Goal: Information Seeking & Learning: Find specific fact

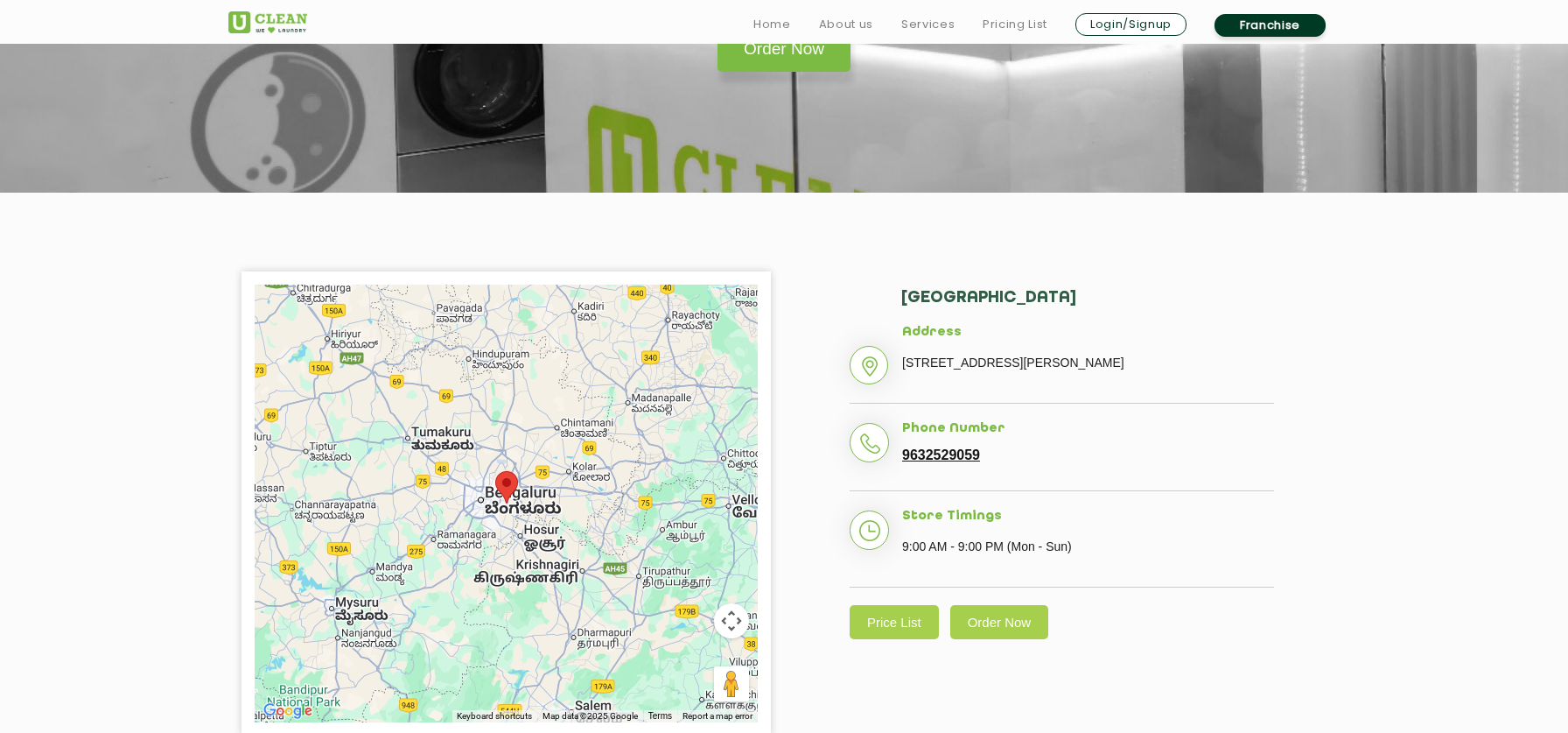
scroll to position [213, 0]
click at [890, 638] on link "Price List" at bounding box center [894, 621] width 89 height 34
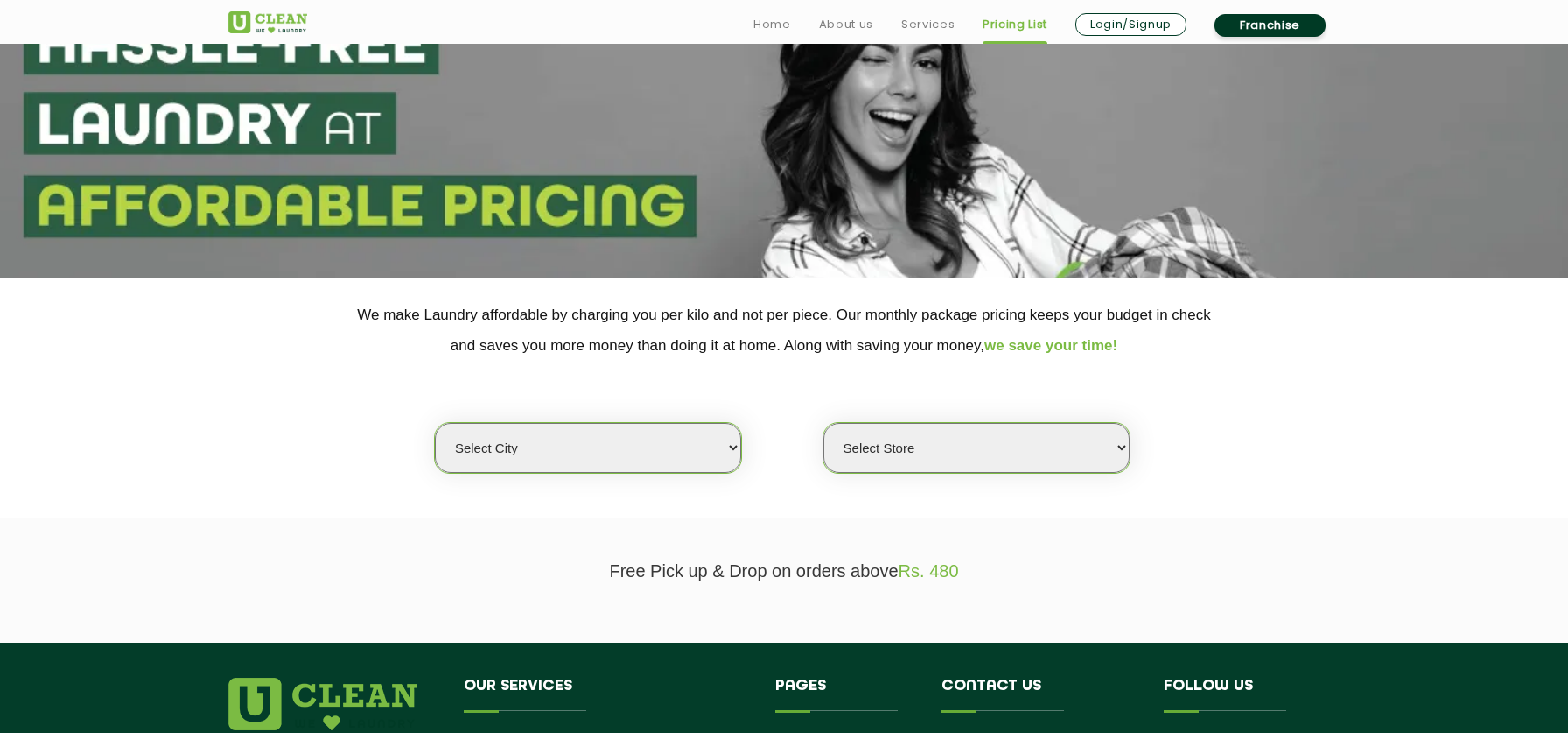
scroll to position [171, 0]
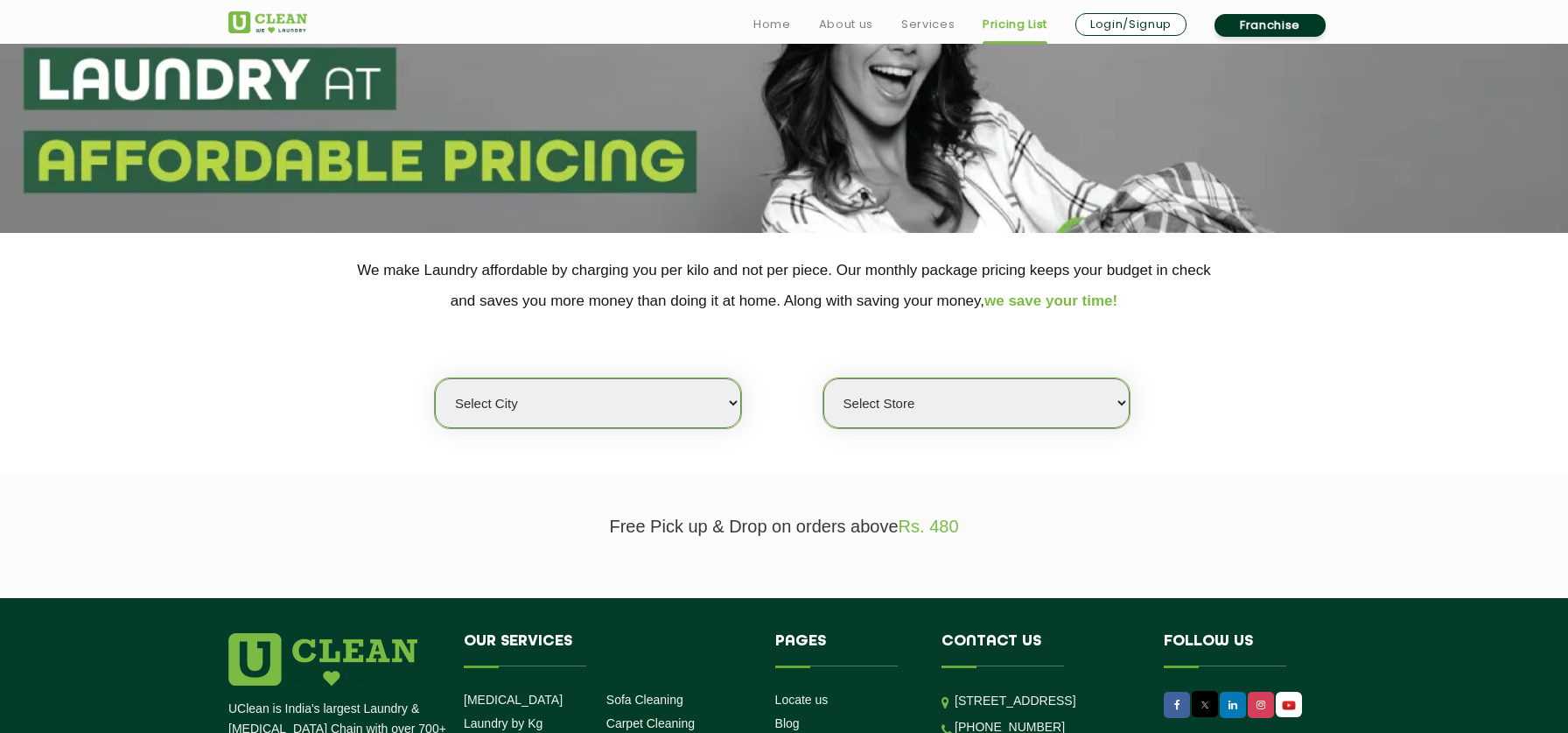
click at [697, 410] on select "Select city [GEOGRAPHIC_DATA] [GEOGRAPHIC_DATA] [GEOGRAPHIC_DATA] [GEOGRAPHIC_D…" at bounding box center [588, 403] width 307 height 50
select select "6"
click at [435, 378] on select "Select city [GEOGRAPHIC_DATA] [GEOGRAPHIC_DATA] [GEOGRAPHIC_DATA] [GEOGRAPHIC_D…" at bounding box center [588, 403] width 307 height 50
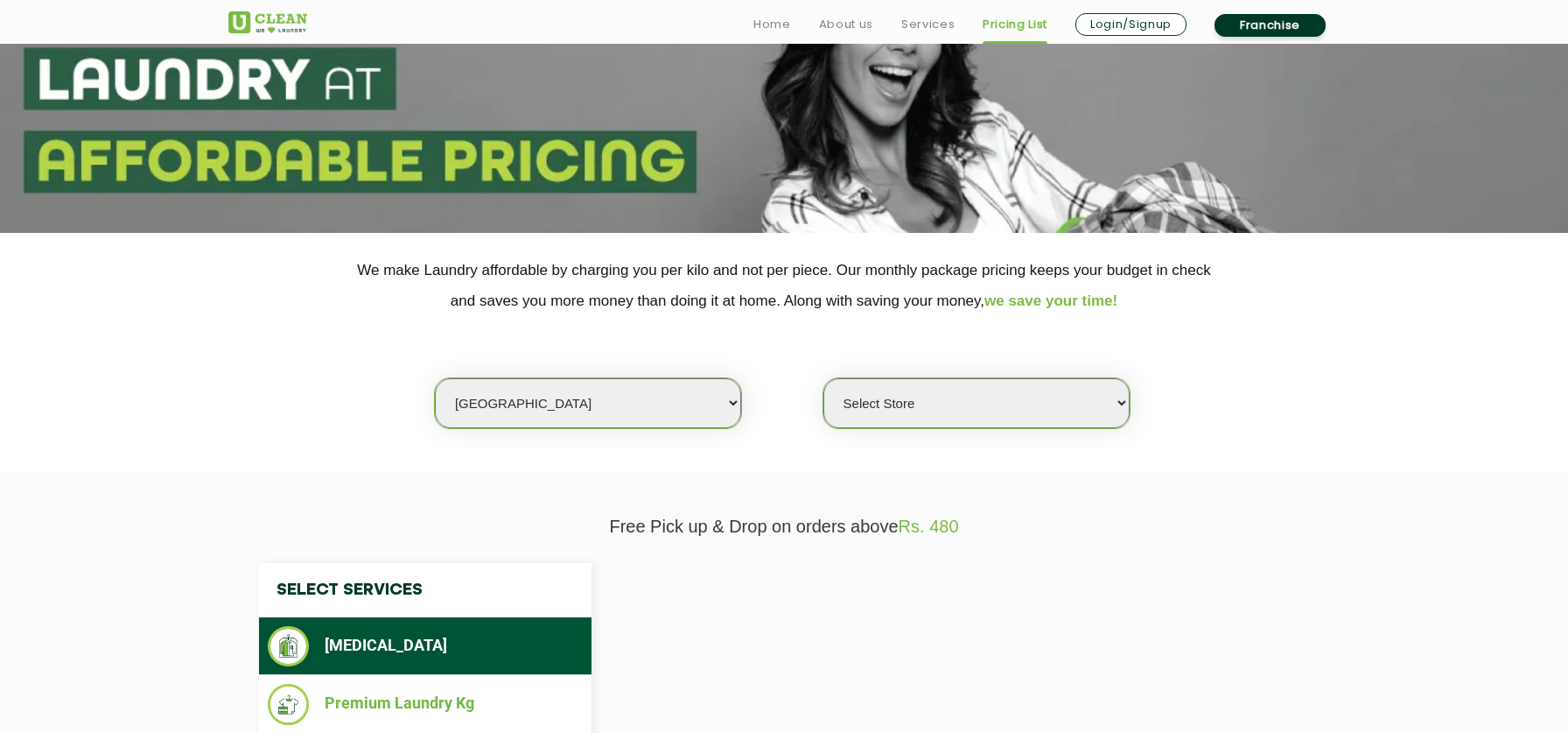
click at [993, 410] on select "Select Store" at bounding box center [976, 403] width 307 height 50
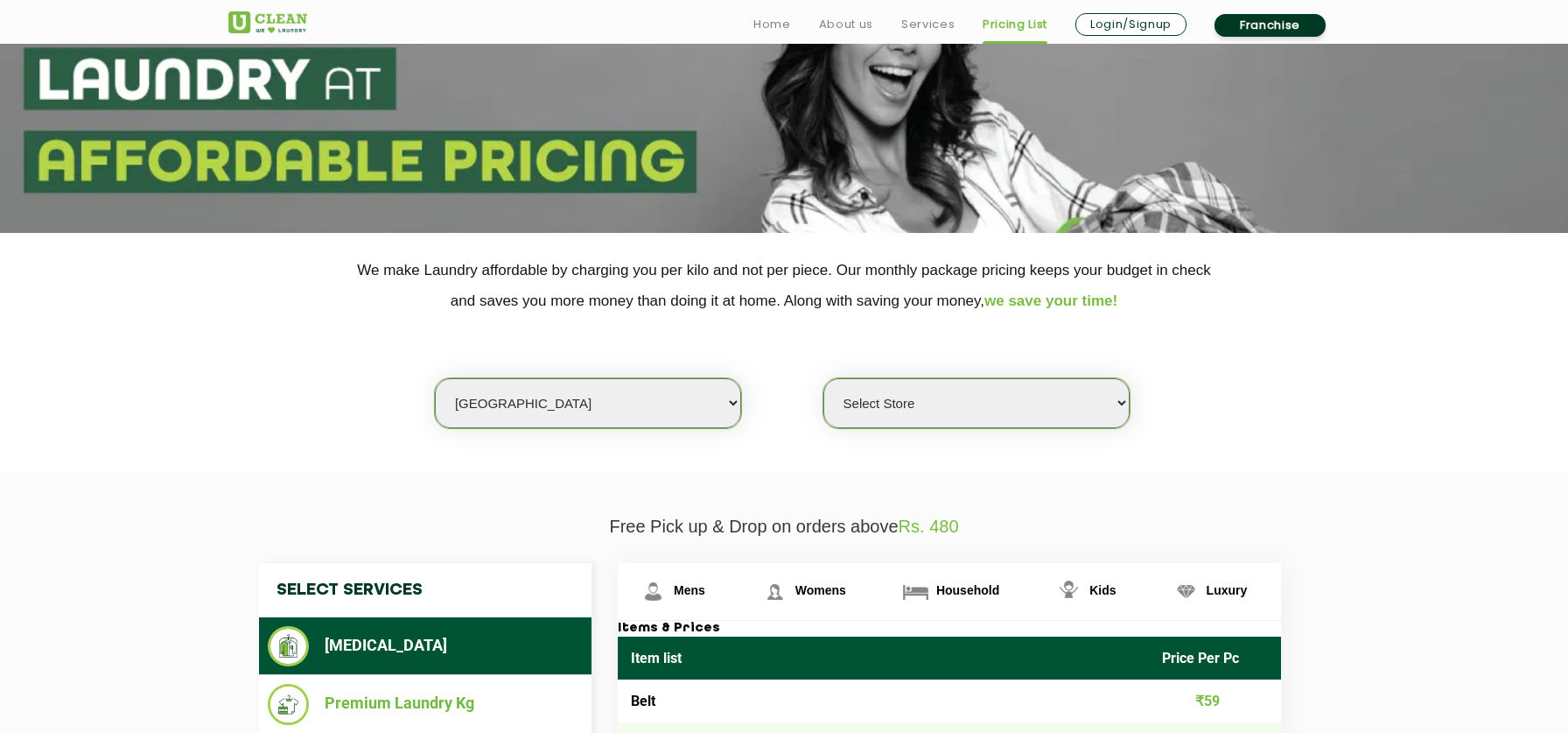
select select "356"
click at [823, 378] on select "Select Store [GEOGRAPHIC_DATA] [GEOGRAPHIC_DATA] UClean KR [GEOGRAPHIC_DATA] [G…" at bounding box center [976, 403] width 307 height 50
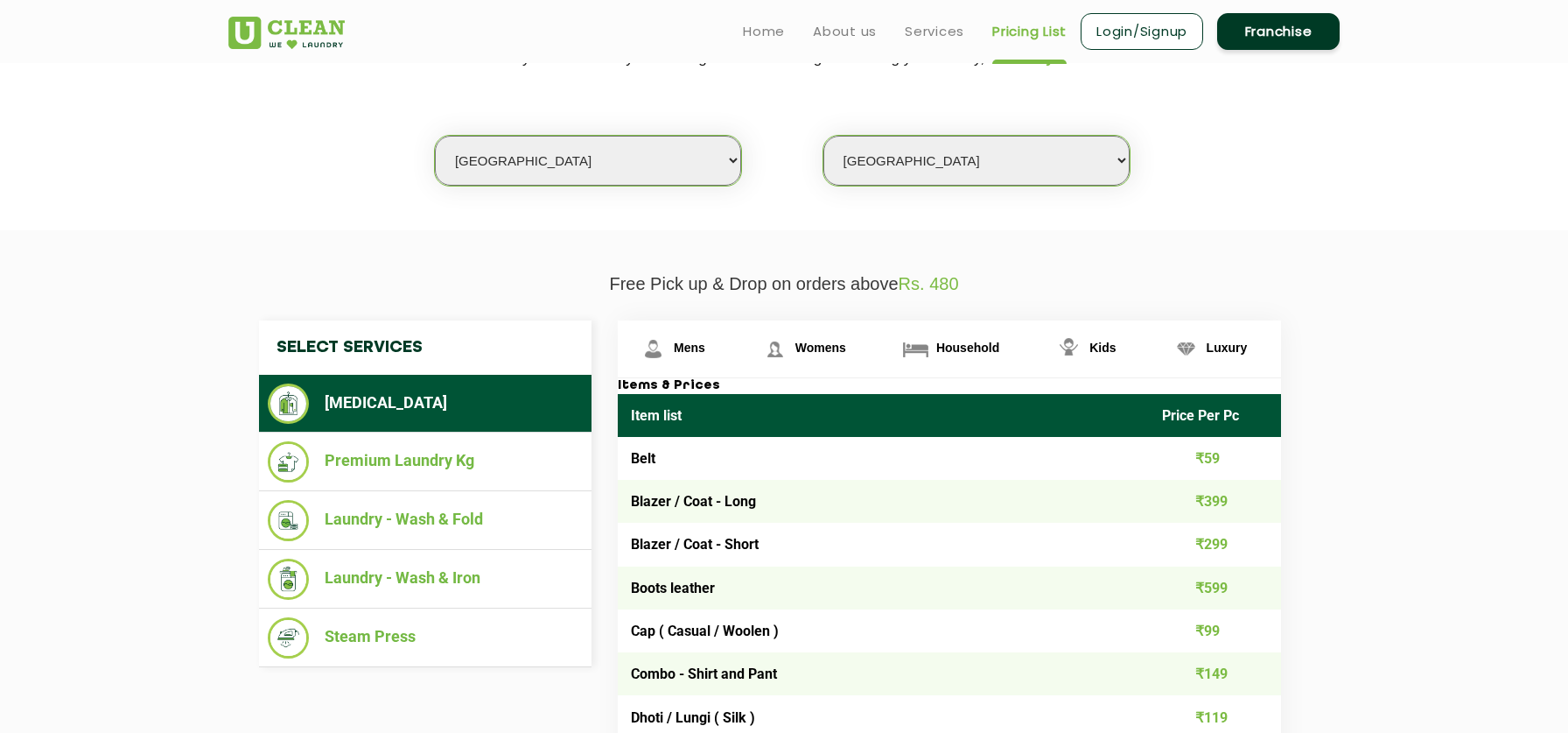
scroll to position [3700, 0]
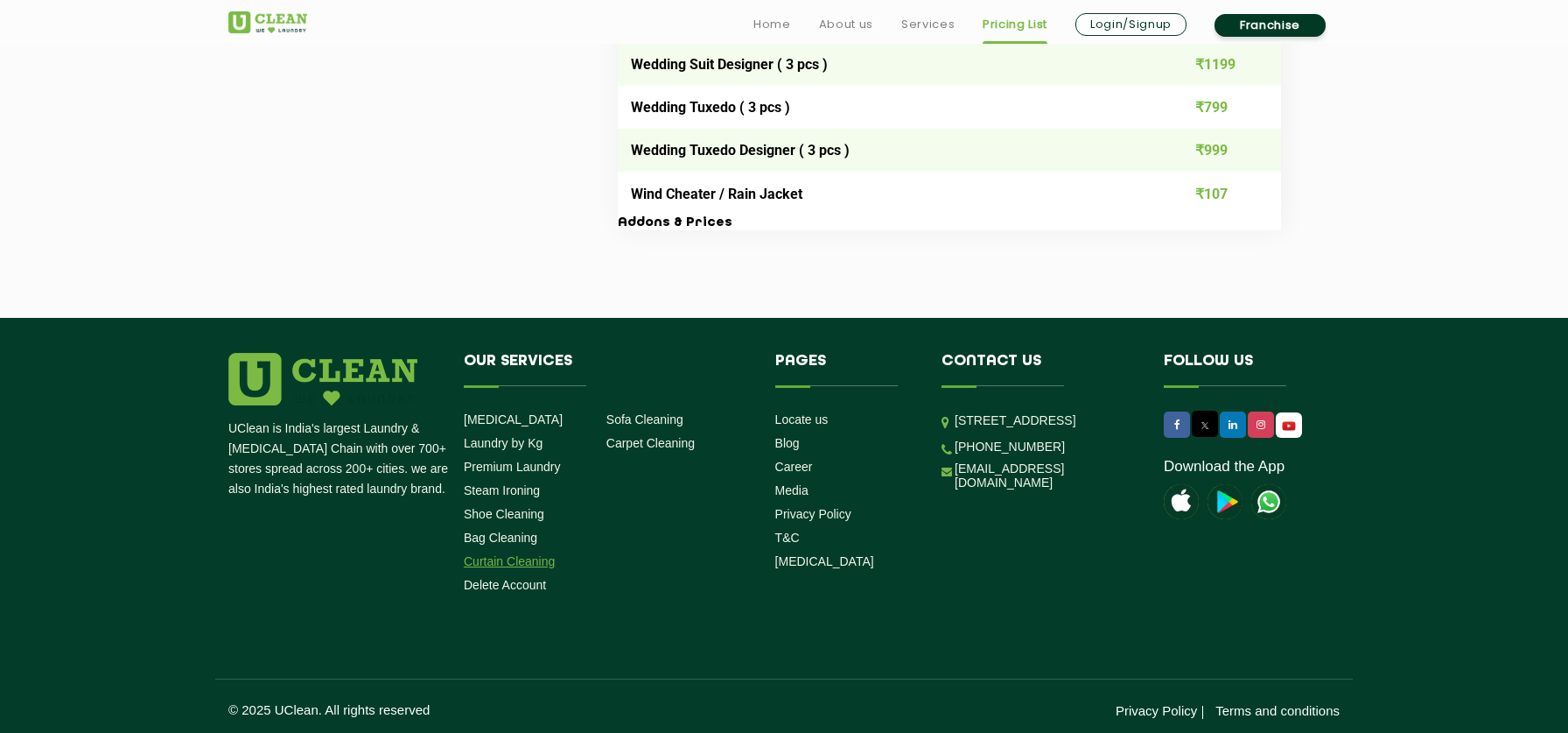
click at [531, 555] on link "Curtain Cleaning" at bounding box center [509, 561] width 91 height 14
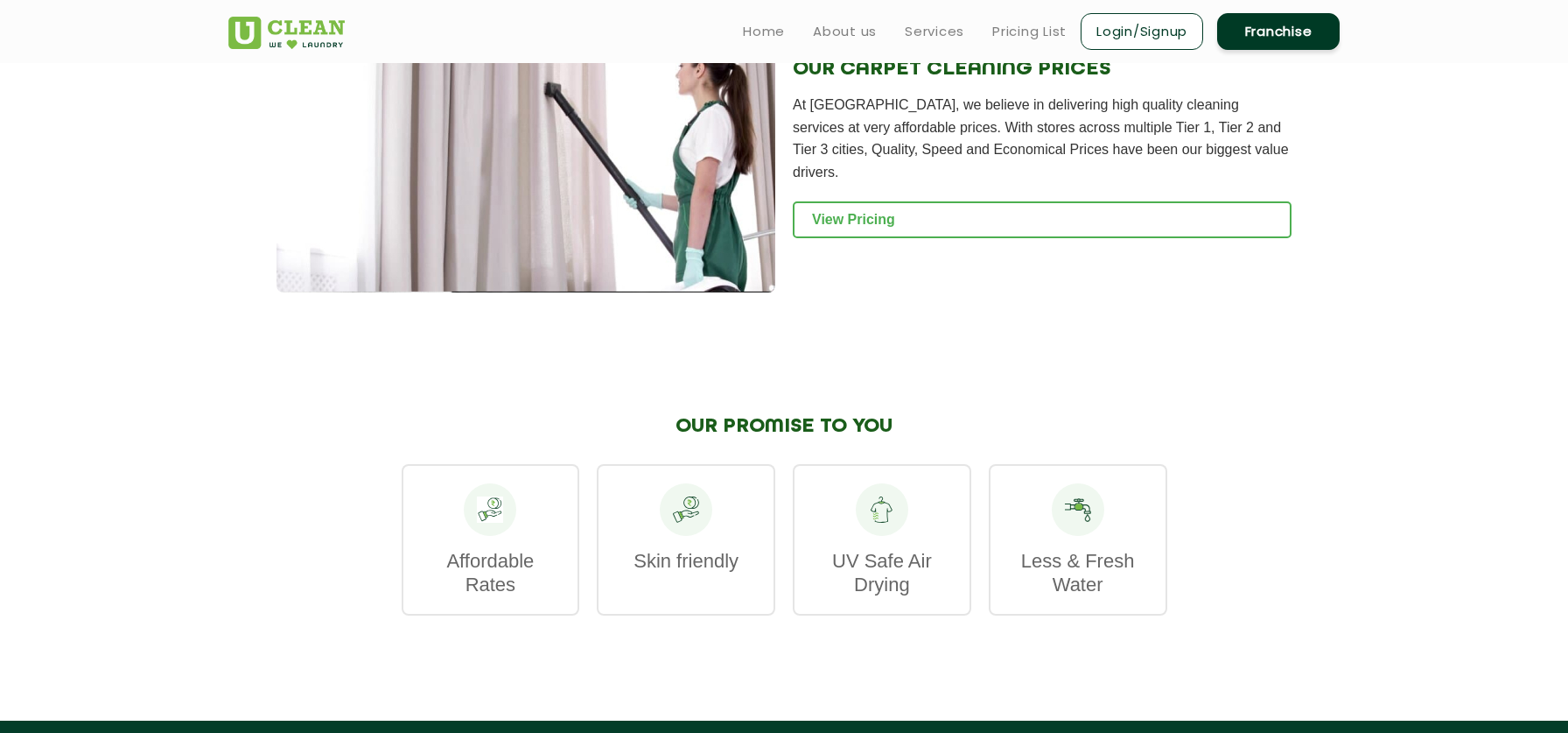
scroll to position [1677, 0]
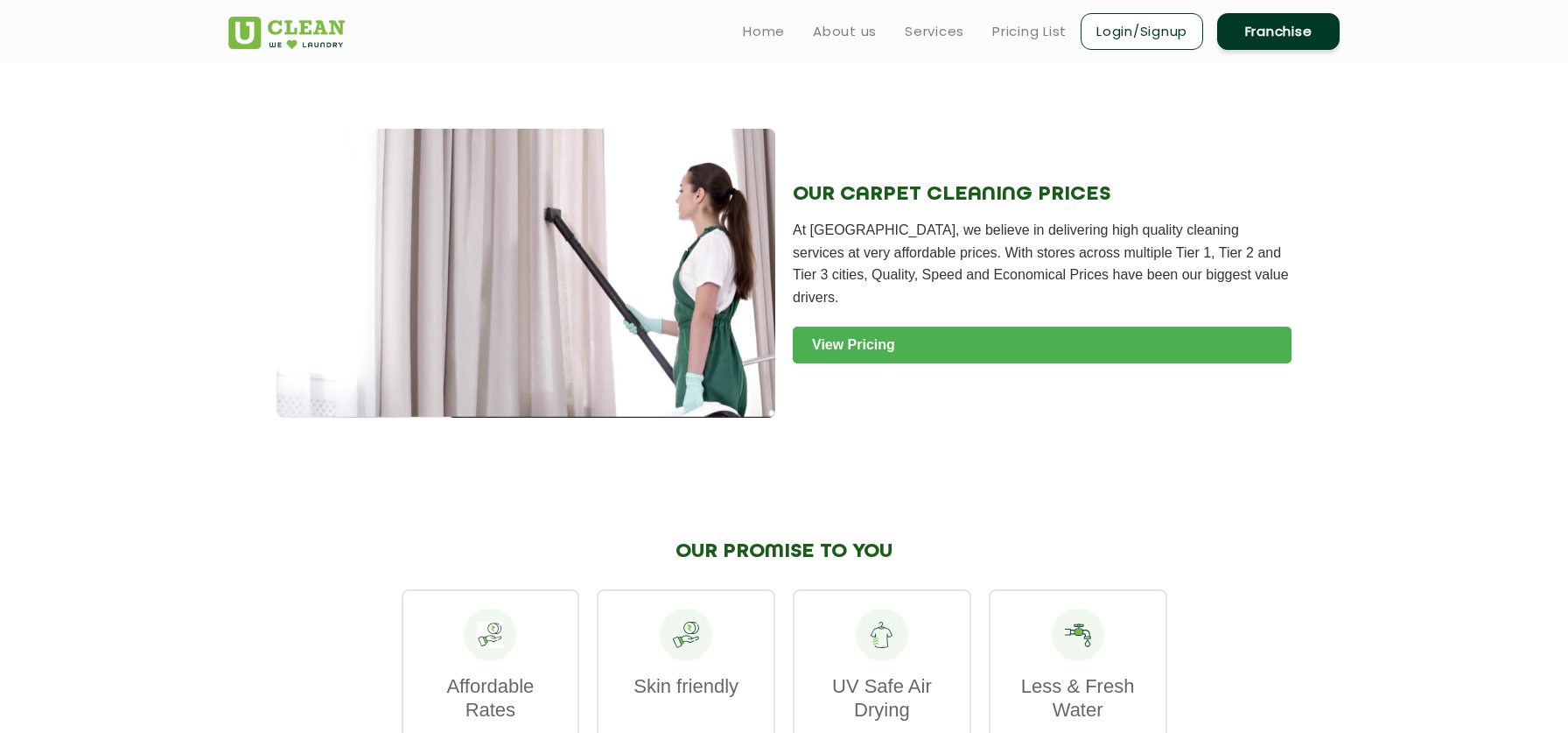
click at [911, 330] on link "View Pricing" at bounding box center [1042, 344] width 499 height 37
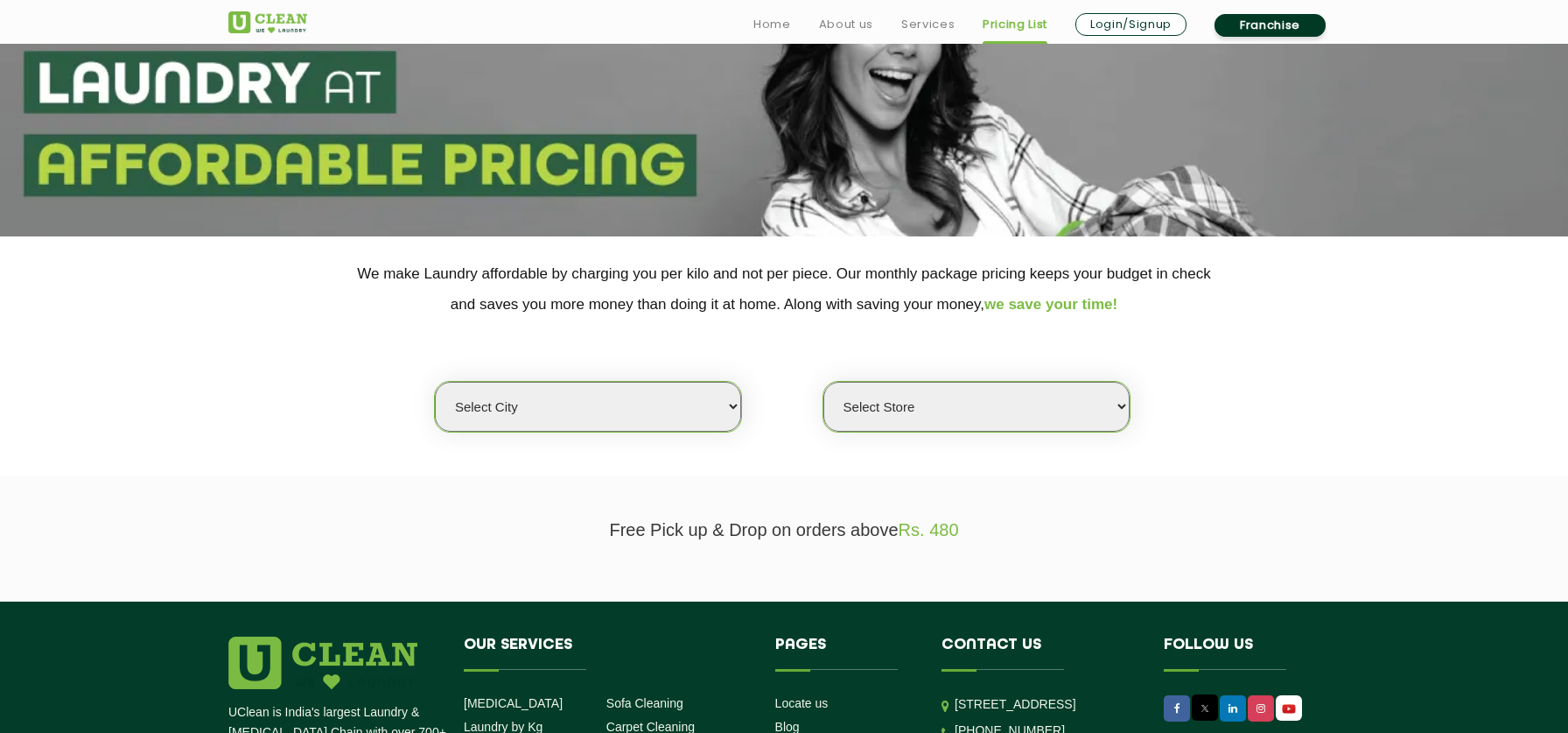
scroll to position [267, 0]
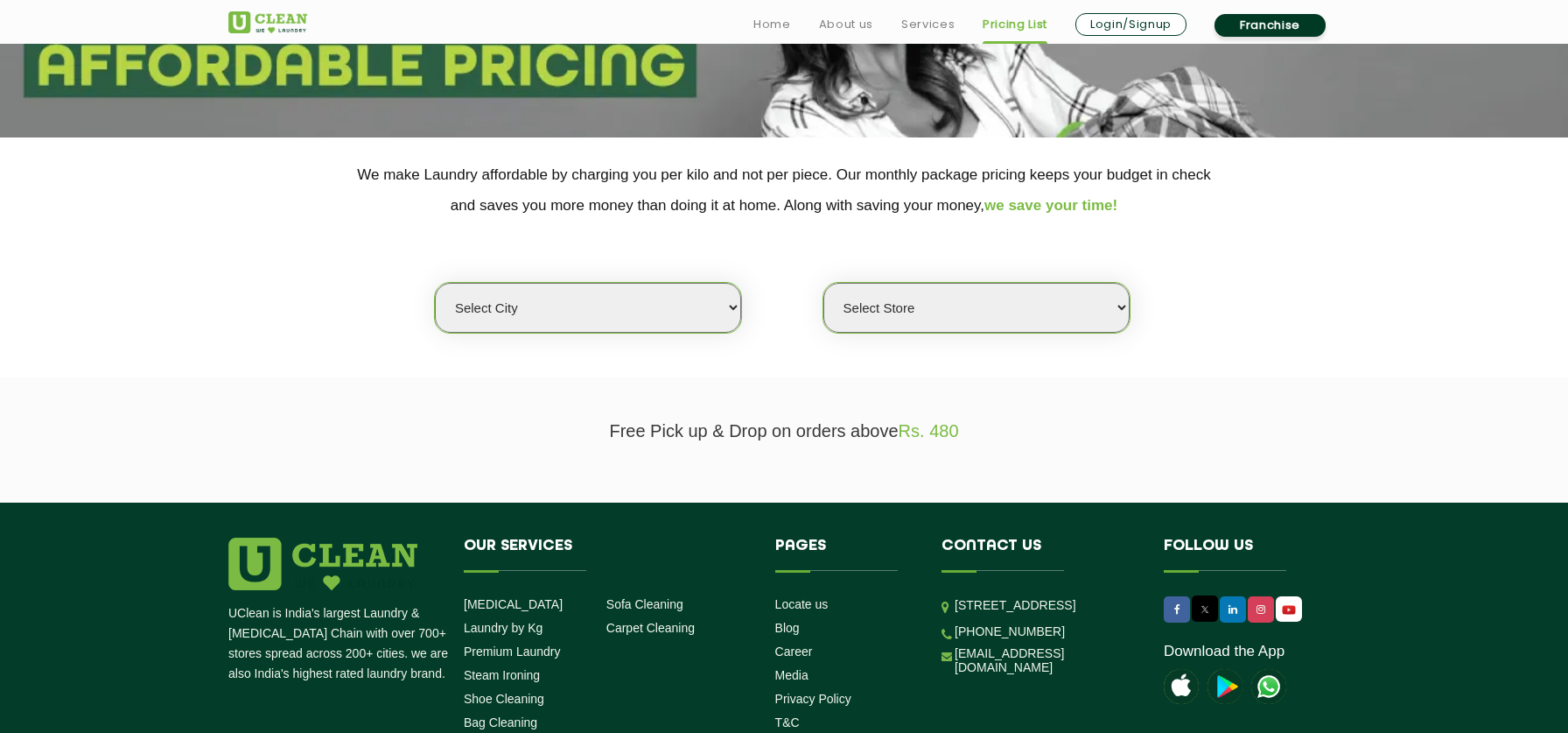
click at [684, 320] on select "Select city [GEOGRAPHIC_DATA] [GEOGRAPHIC_DATA] [GEOGRAPHIC_DATA] [GEOGRAPHIC_D…" at bounding box center [588, 307] width 307 height 50
select select "6"
click at [435, 282] on select "Select city [GEOGRAPHIC_DATA] [GEOGRAPHIC_DATA] [GEOGRAPHIC_DATA] [GEOGRAPHIC_D…" at bounding box center [588, 307] width 307 height 50
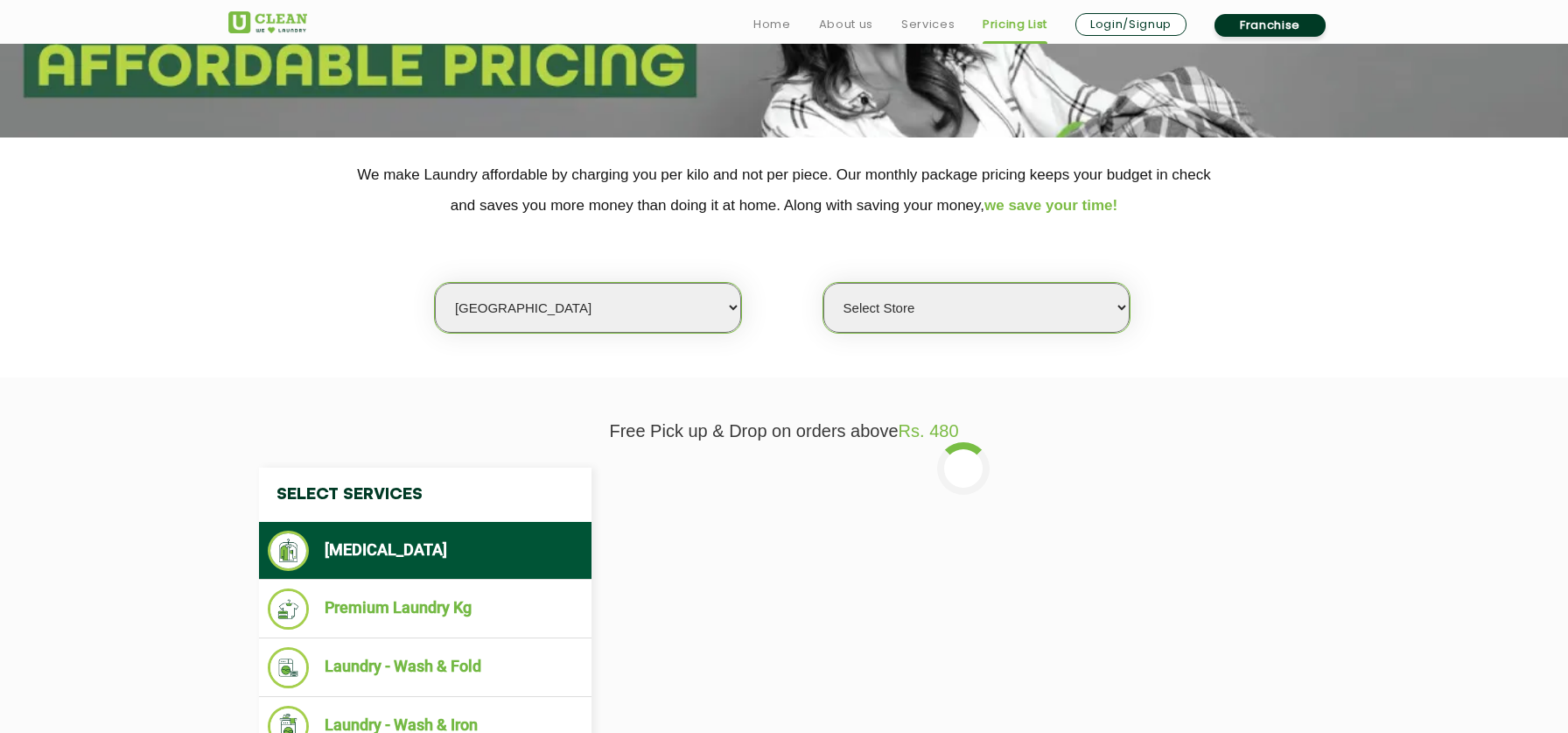
click at [936, 326] on select "Select Store [GEOGRAPHIC_DATA] [GEOGRAPHIC_DATA] UClean KR [GEOGRAPHIC_DATA] [G…" at bounding box center [976, 307] width 307 height 50
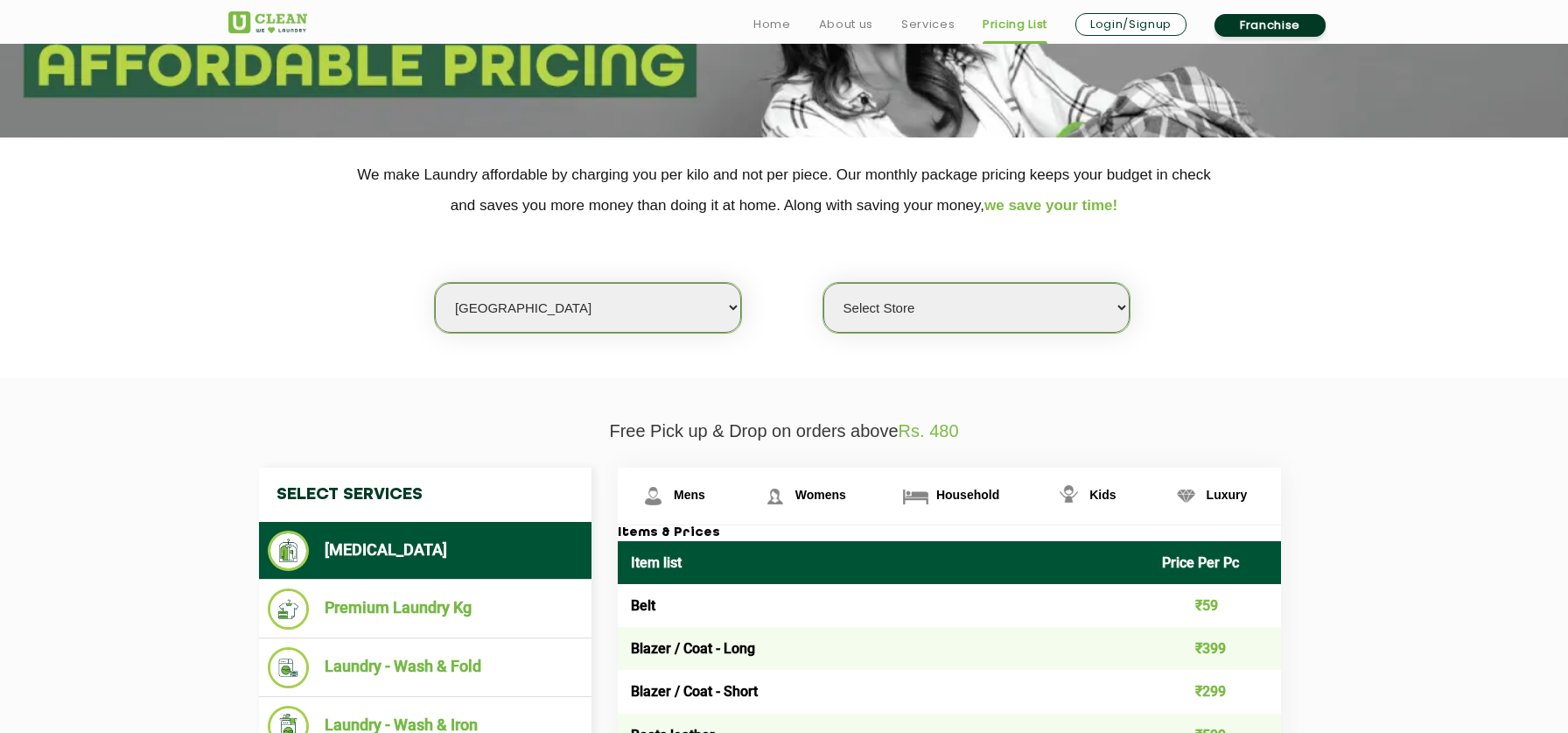
select select "356"
click at [823, 282] on select "Select Store [GEOGRAPHIC_DATA] [GEOGRAPHIC_DATA] UClean KR [GEOGRAPHIC_DATA] [G…" at bounding box center [976, 307] width 307 height 50
click at [940, 491] on span "Household" at bounding box center [967, 494] width 63 height 14
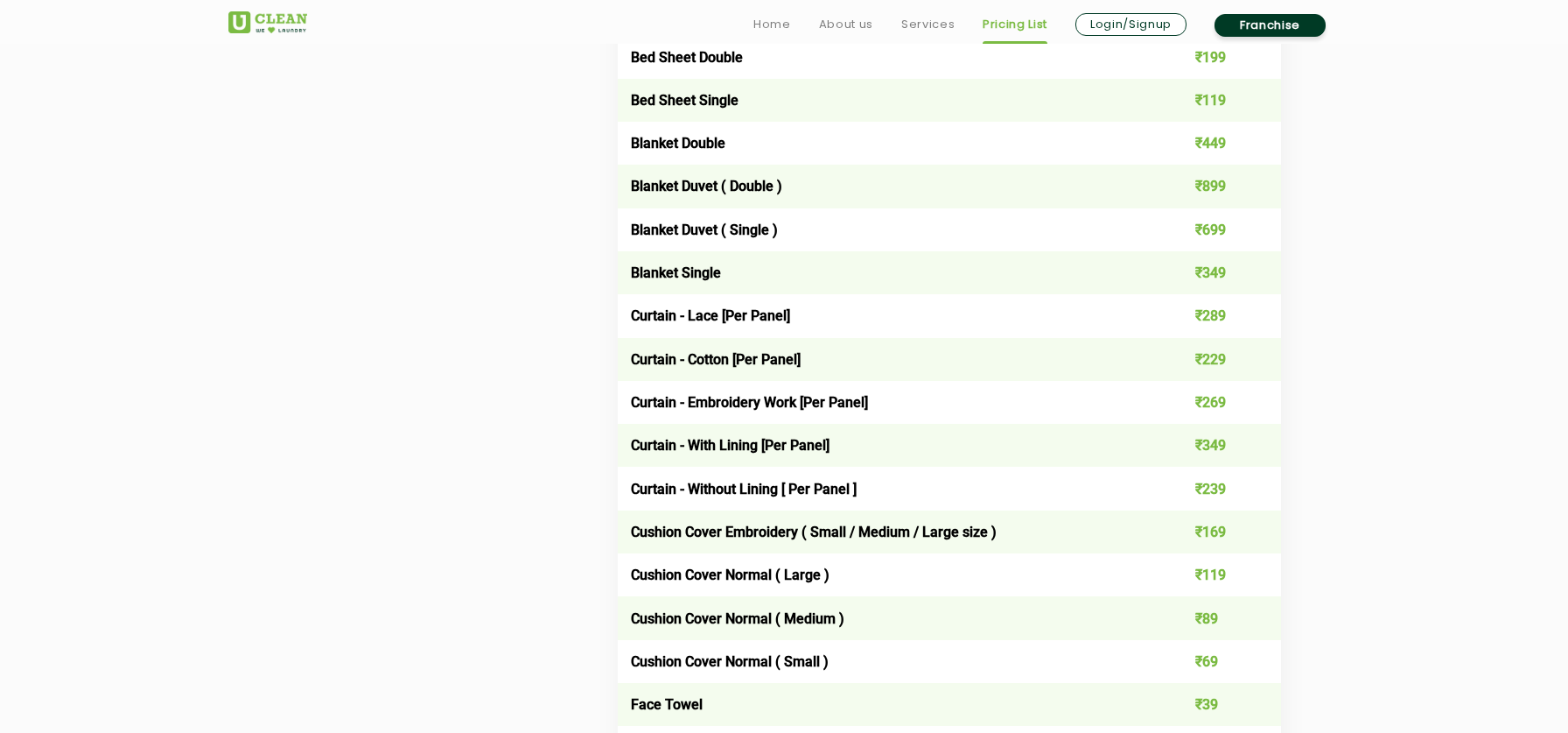
scroll to position [1337, 0]
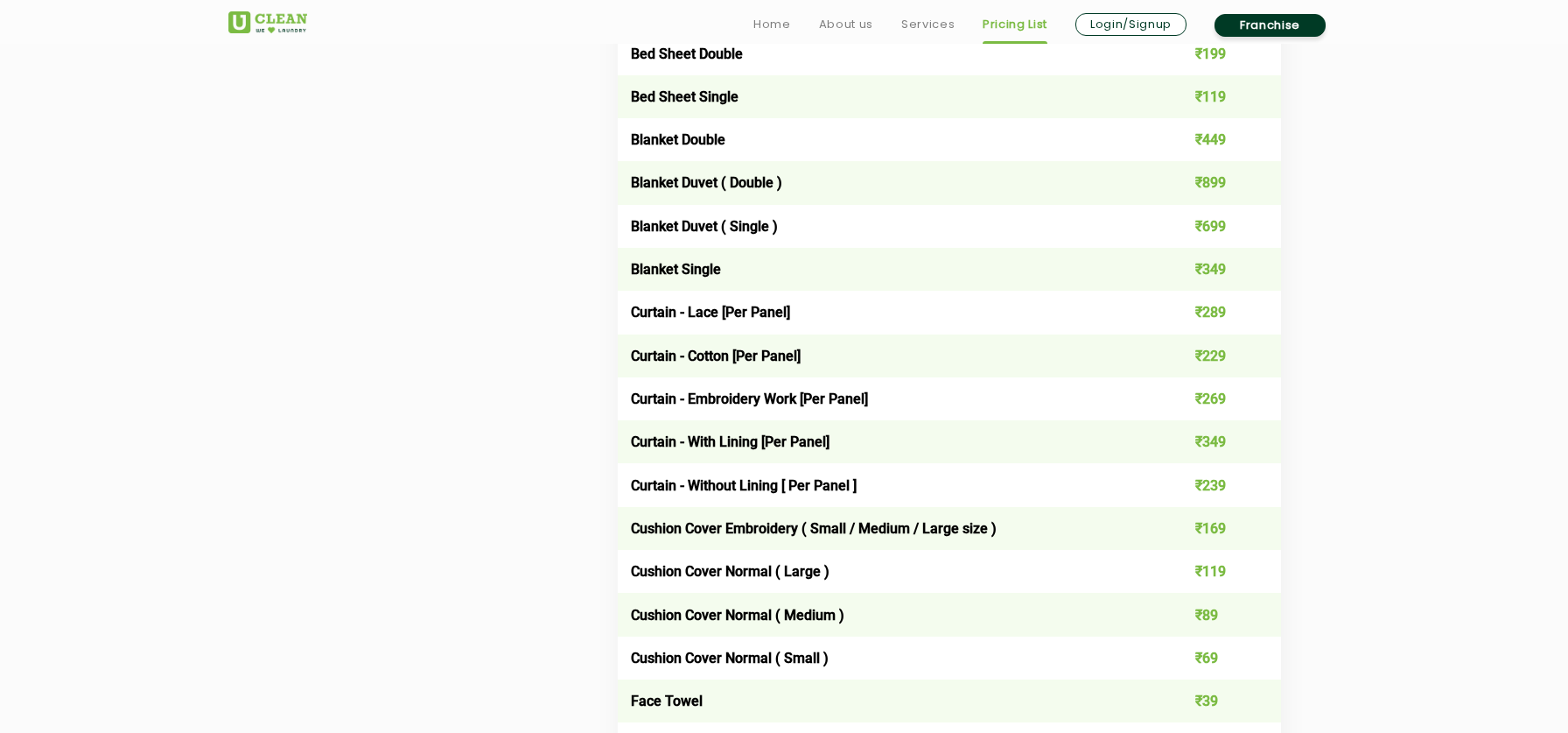
click at [769, 444] on td "Curtain - With Lining [Per Panel]" at bounding box center [883, 442] width 531 height 43
drag, startPoint x: 629, startPoint y: 438, endPoint x: 1262, endPoint y: 442, distance: 633.0
click at [1262, 442] on tr "Curtain - With Lining [Per Panel] ₹349" at bounding box center [949, 442] width 663 height 43
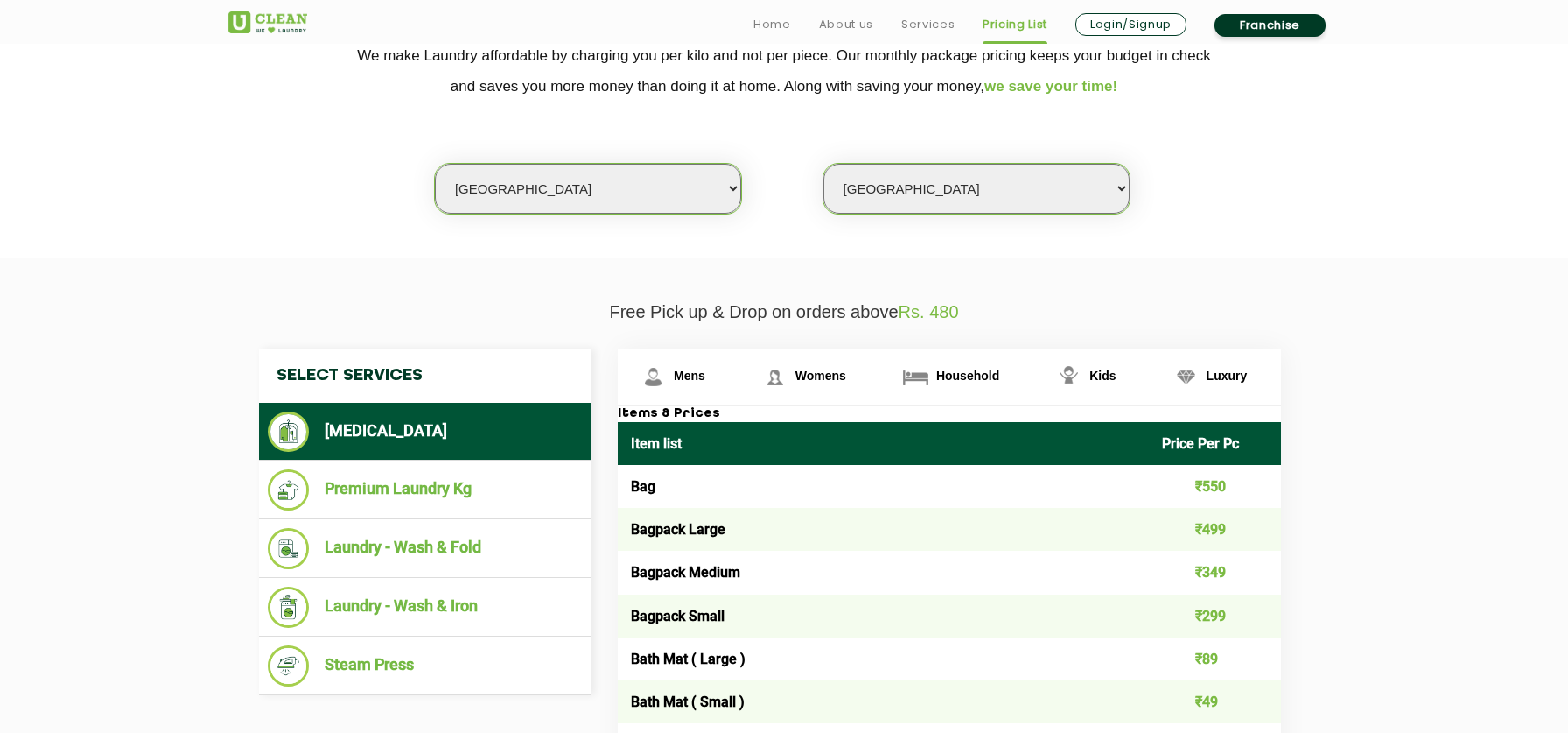
scroll to position [491, 0]
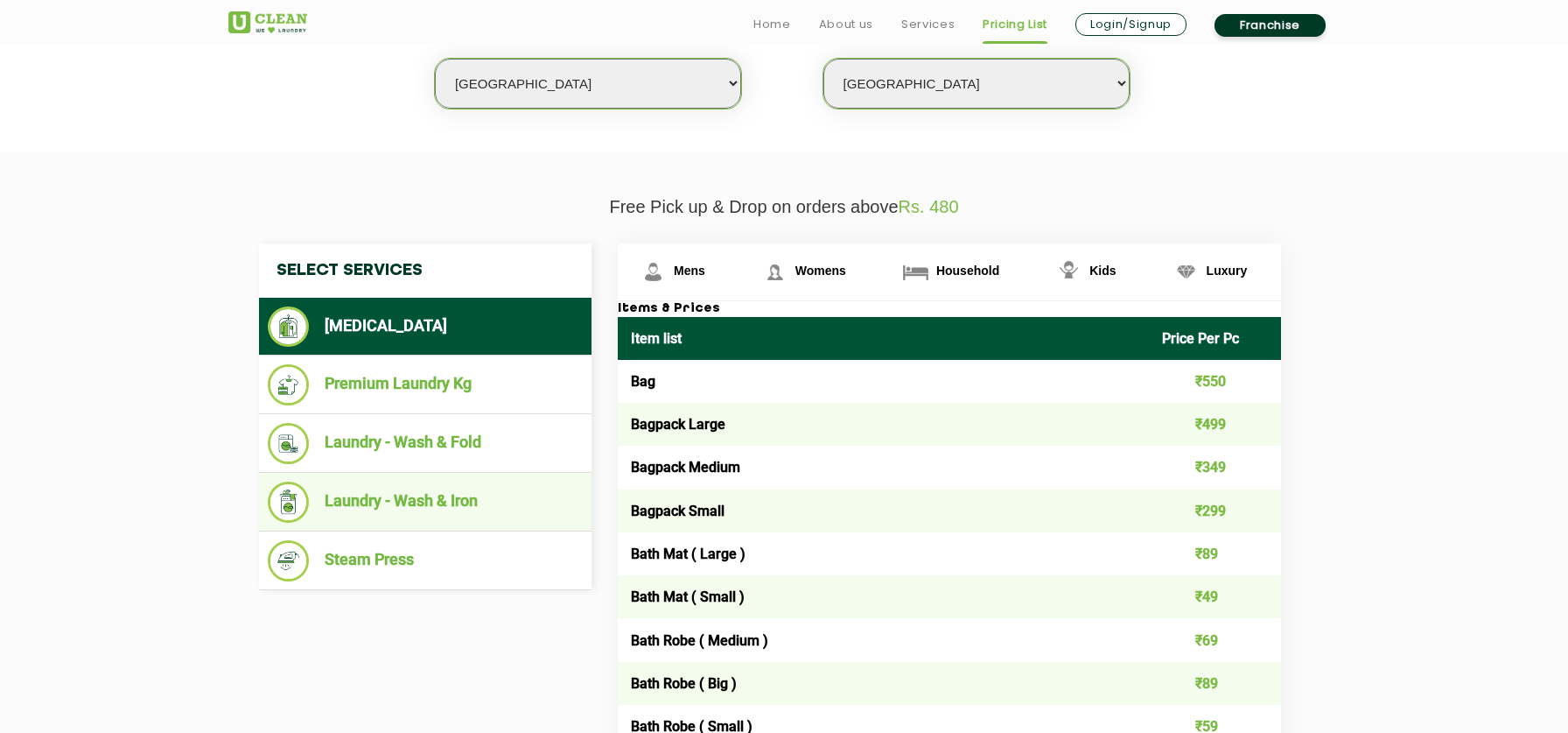
click at [471, 501] on li "Laundry - Wash & Iron" at bounding box center [425, 502] width 315 height 41
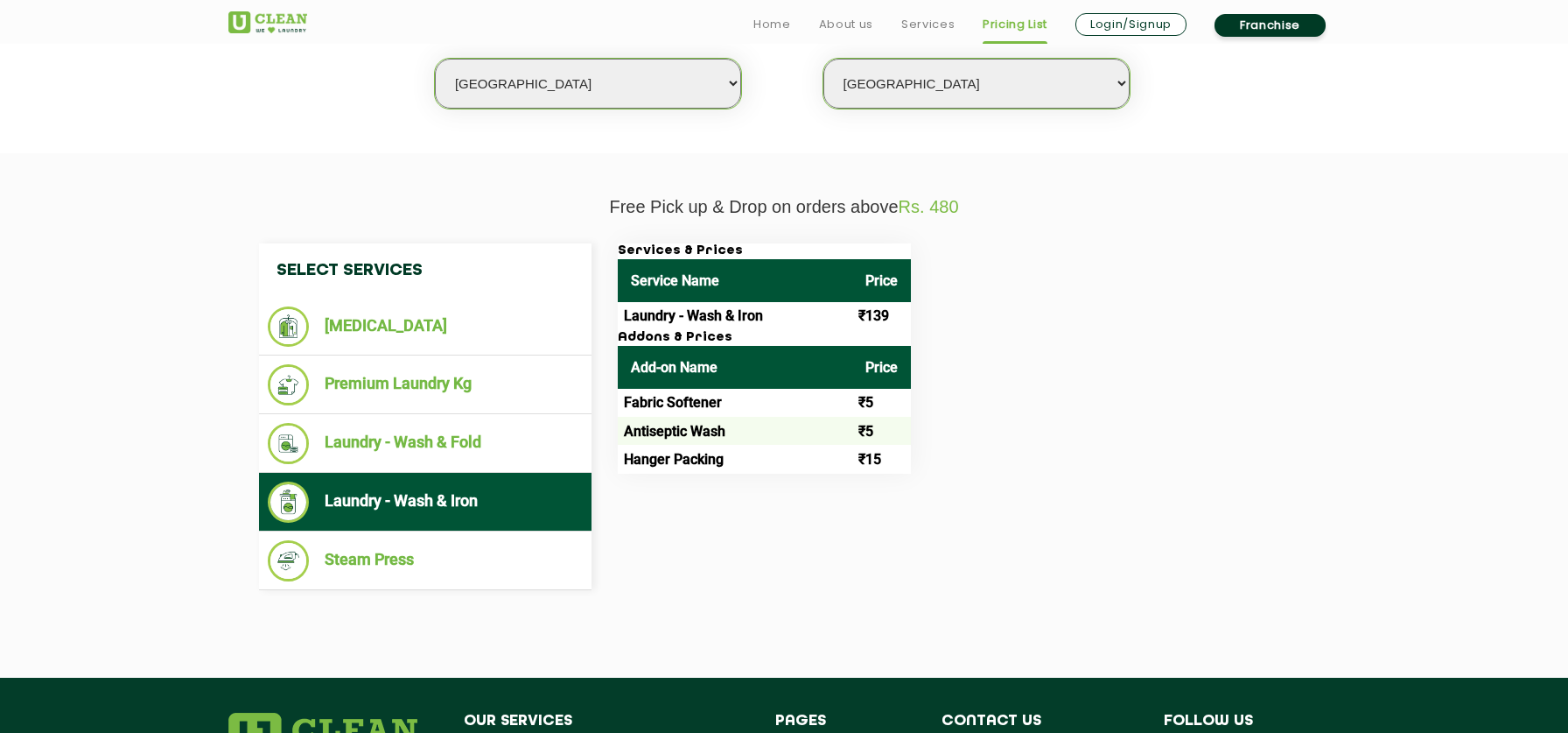
drag, startPoint x: 1020, startPoint y: 449, endPoint x: 1018, endPoint y: 434, distance: 15.1
click at [1018, 434] on div "Services & Prices Service Name Price Laundry - Wash & Iron ₹139 Addons & Prices…" at bounding box center [963, 359] width 718 height 231
click at [448, 404] on li "Premium Laundry Kg" at bounding box center [425, 385] width 315 height 41
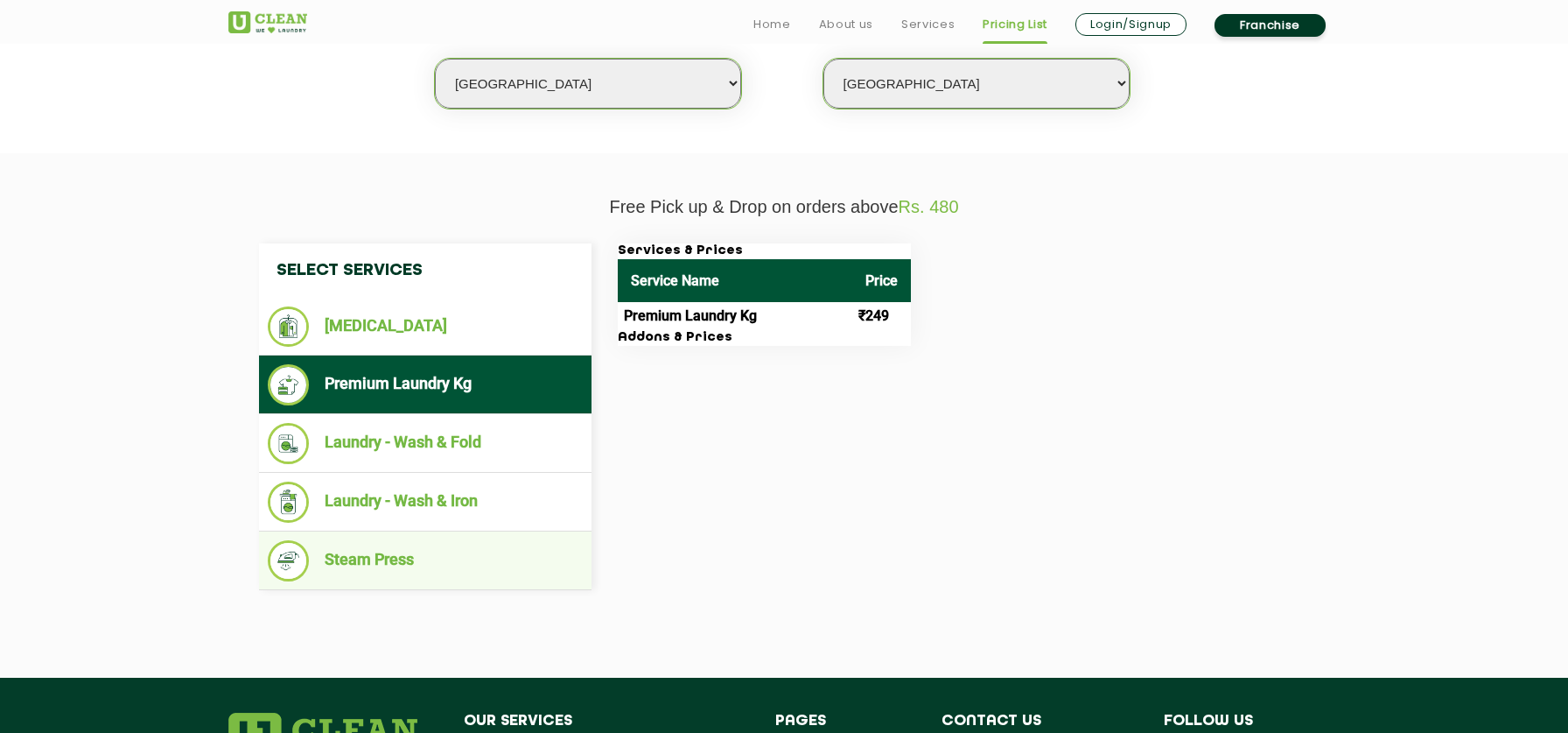
click at [425, 561] on li "Steam Press" at bounding box center [425, 561] width 315 height 41
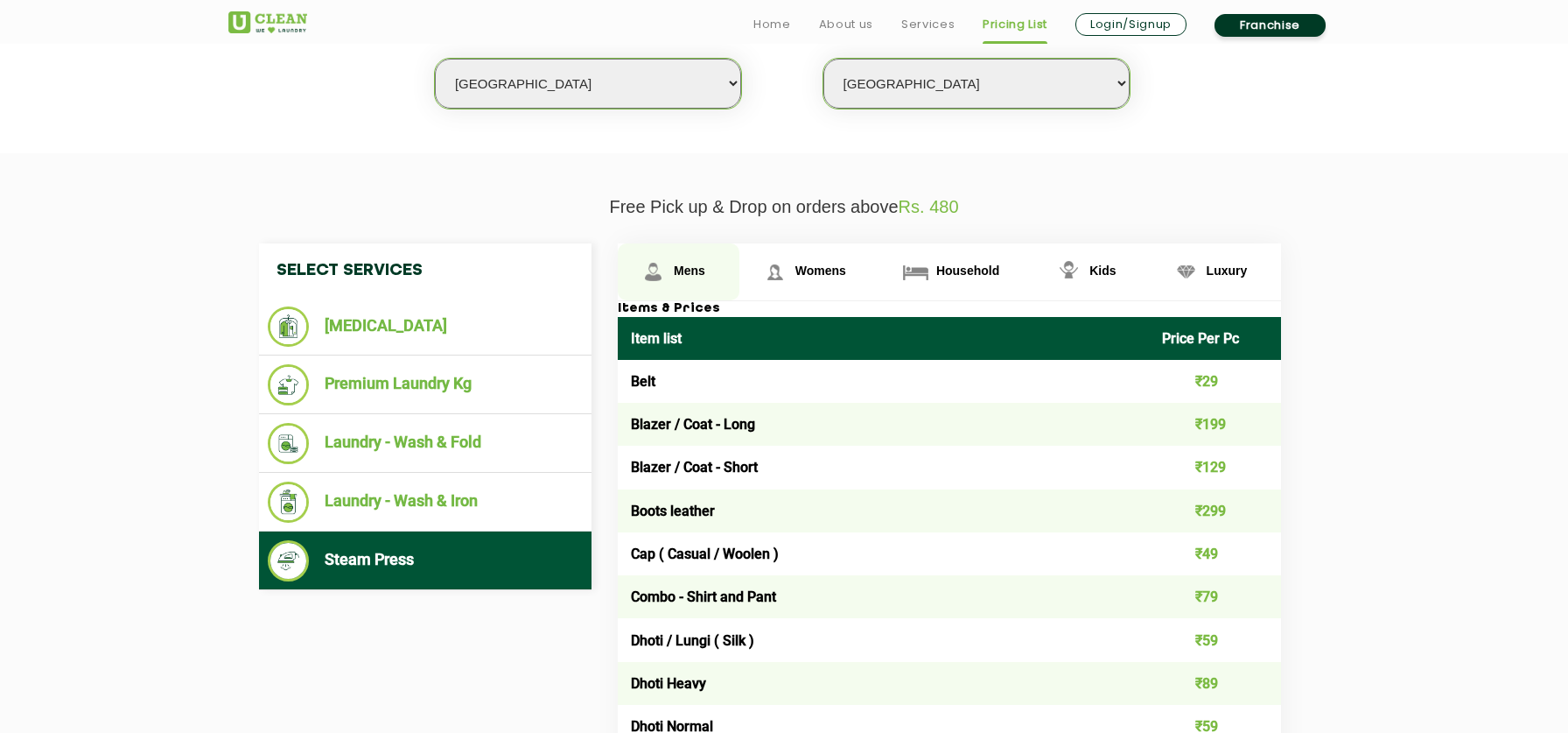
click at [704, 275] on span "Mens" at bounding box center [689, 270] width 31 height 14
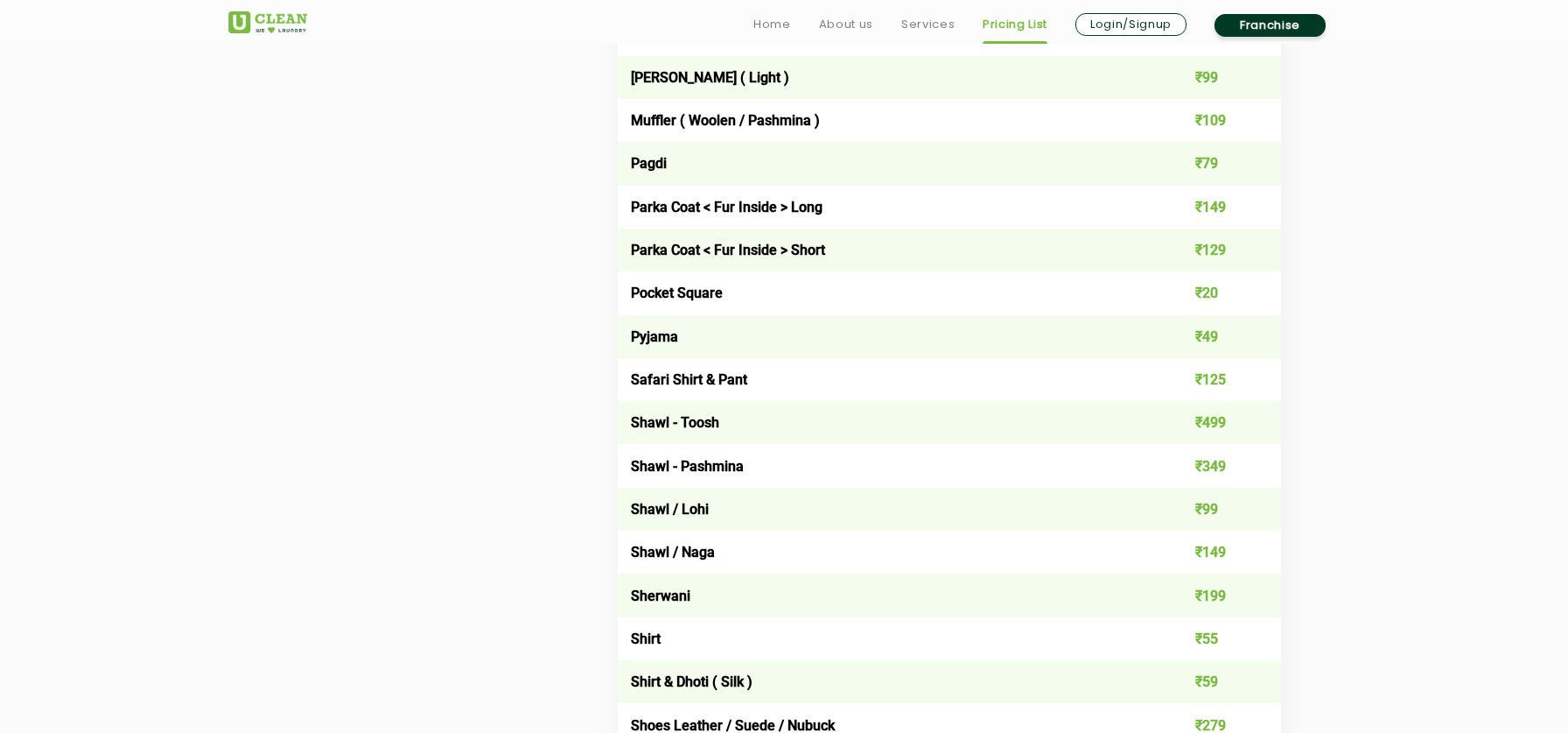
scroll to position [2048, 0]
